Goal: Information Seeking & Learning: Check status

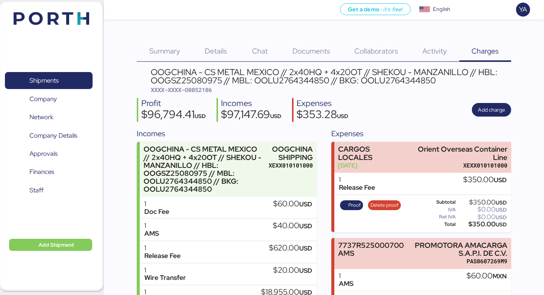
click at [79, 67] on div "Shipments 0 Company 0 Network 0 Company Details 0 Approvals 0 Finances 0 Staff 0" at bounding box center [48, 147] width 97 height 171
click at [77, 80] on span "Shipments" at bounding box center [48, 80] width 81 height 11
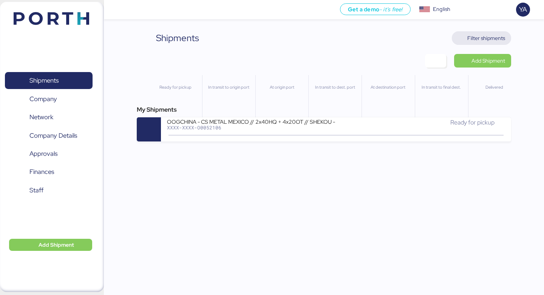
click at [497, 38] on span "Filter shipments" at bounding box center [486, 38] width 38 height 9
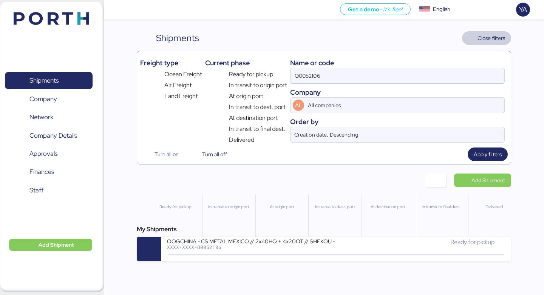
click at [422, 74] on input "O0052106" at bounding box center [397, 75] width 214 height 15
paste input "254"
type input "O0052254"
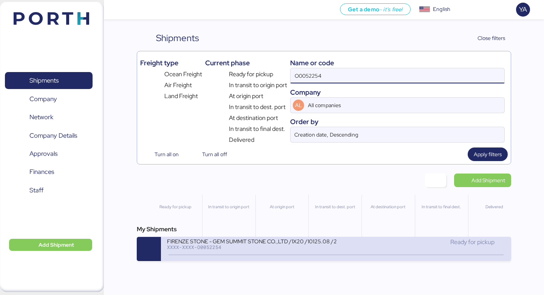
click at [256, 243] on div "FIRENZE STONE - GEM SUMMIT STONE CO.,LTD /1X20 /10125.08 /25// QINGDAO A MANZAN…" at bounding box center [251, 241] width 169 height 6
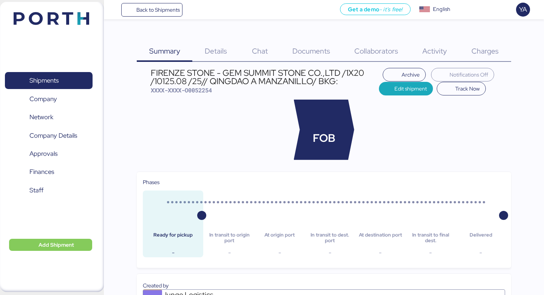
click at [222, 51] on span "Details" at bounding box center [216, 51] width 22 height 10
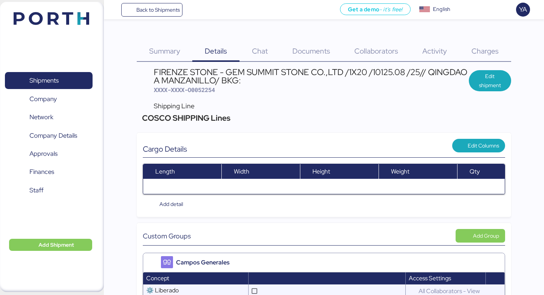
click at [260, 49] on span "Chat" at bounding box center [260, 51] width 16 height 10
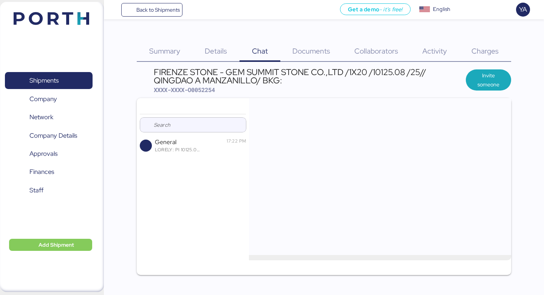
click at [220, 49] on span "Details" at bounding box center [216, 51] width 22 height 10
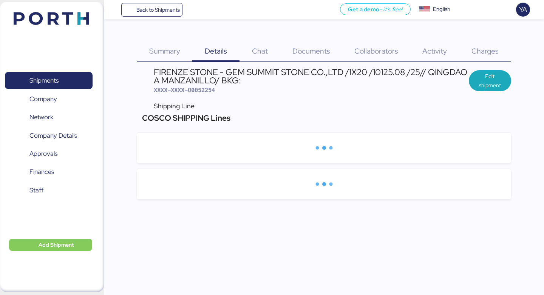
click at [169, 43] on div "Summary 0" at bounding box center [164, 46] width 55 height 31
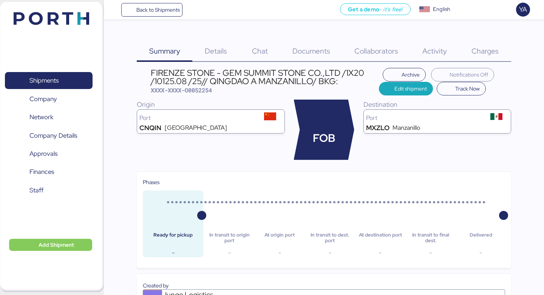
click at [225, 80] on div "FIRENZE STONE - GEM SUMMIT STONE CO.,LTD /1X20 /10125.08 /25// QINGDAO A MANZAN…" at bounding box center [265, 77] width 228 height 17
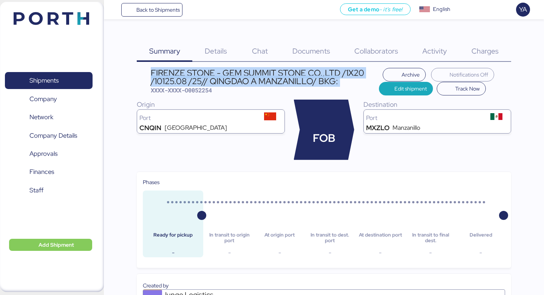
click at [225, 80] on div "FIRENZE STONE - GEM SUMMIT STONE CO.,LTD /1X20 /10125.08 /25// QINGDAO A MANZAN…" at bounding box center [265, 77] width 228 height 17
copy div "FIRENZE STONE - GEM SUMMIT STONE CO.,LTD /1X20 /10125.08 /25// QINGDAO A MANZAN…"
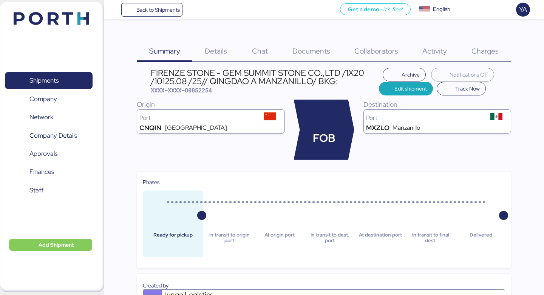
click at [214, 49] on span "Details" at bounding box center [216, 51] width 22 height 10
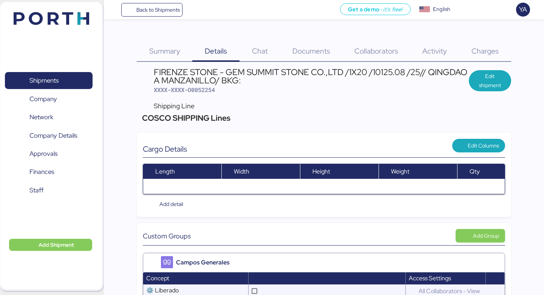
click at [153, 43] on div "Summary 0" at bounding box center [164, 46] width 55 height 31
